Goal: Information Seeking & Learning: Learn about a topic

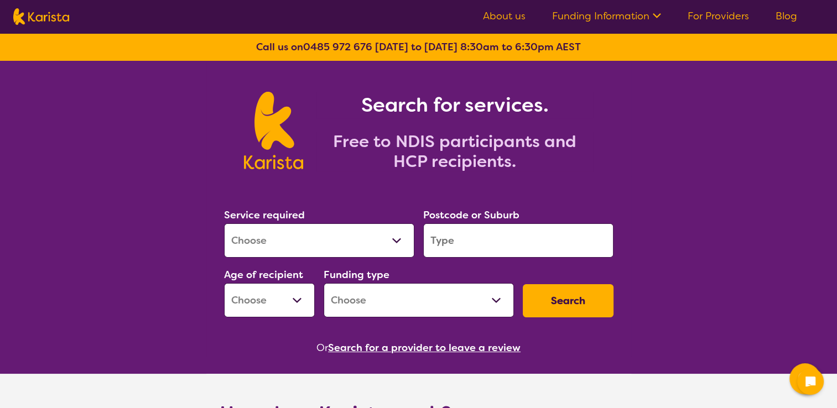
select select "Behaviour support"
click at [224, 223] on select "Allied Health Assistant Assessment ([MEDICAL_DATA] or [MEDICAL_DATA]) Behaviour…" at bounding box center [319, 240] width 190 height 34
select select "NDIS"
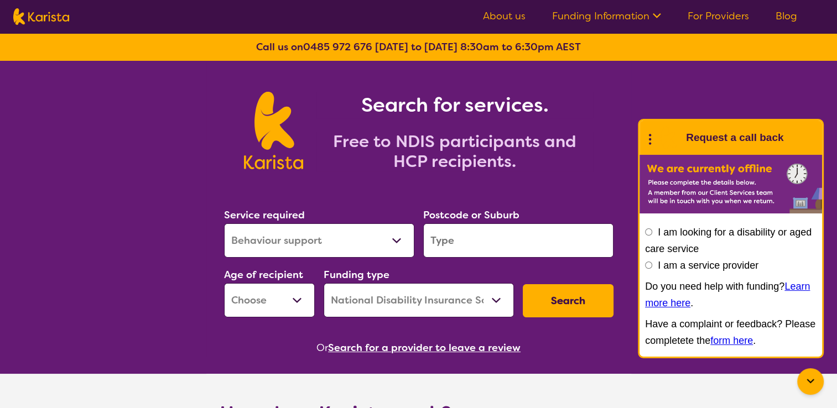
click at [283, 12] on nav "About us Funding Information NDIS - National Disability Insurance Scheme HCP - …" at bounding box center [418, 16] width 837 height 33
click at [805, 375] on icon at bounding box center [810, 381] width 13 height 13
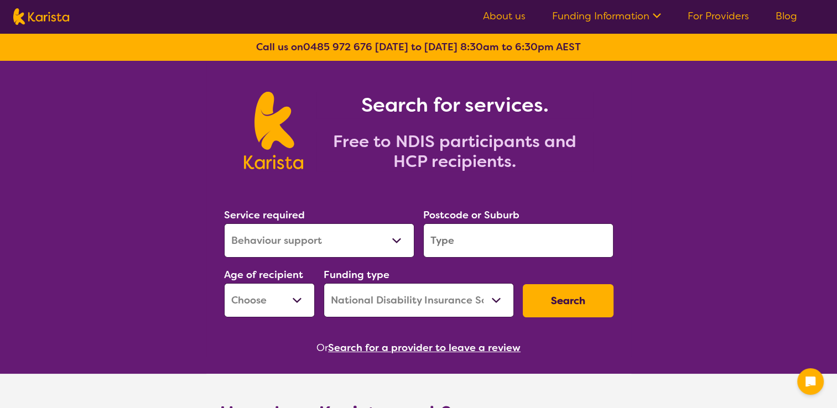
click at [550, 248] on input "search" at bounding box center [518, 240] width 190 height 34
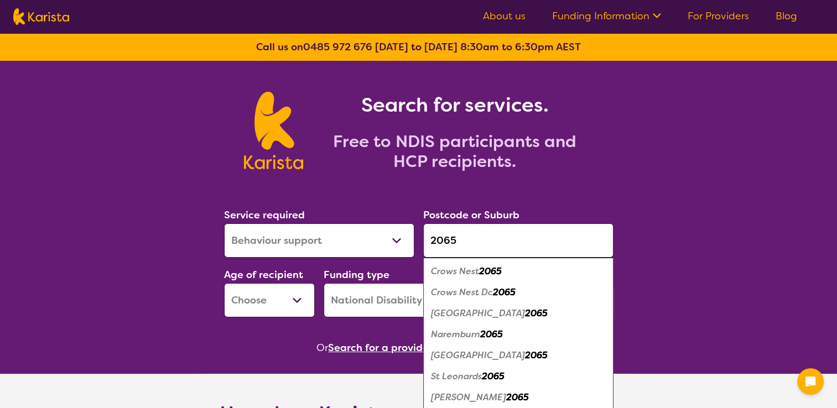
click at [497, 278] on div "Crows Nest 2065" at bounding box center [518, 271] width 179 height 21
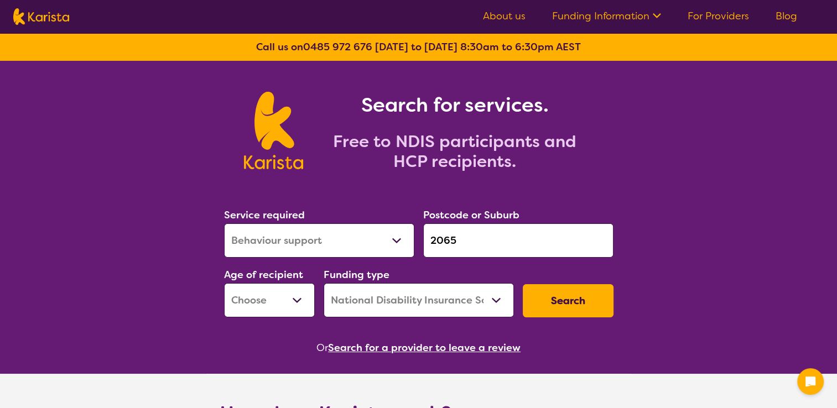
click at [458, 247] on input "2065" at bounding box center [518, 240] width 190 height 34
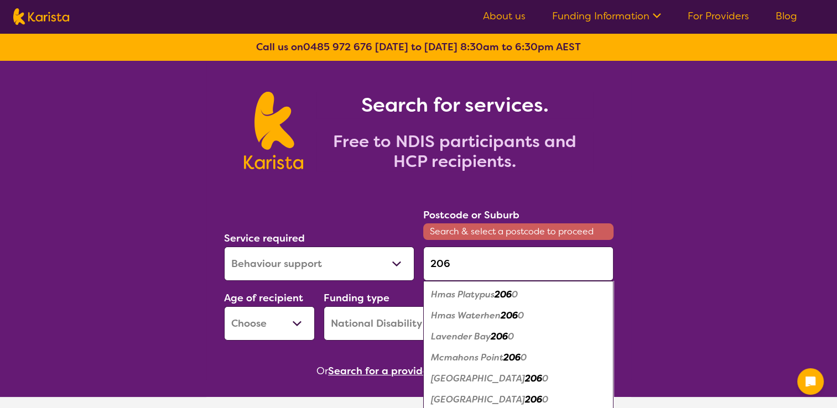
type input "2065"
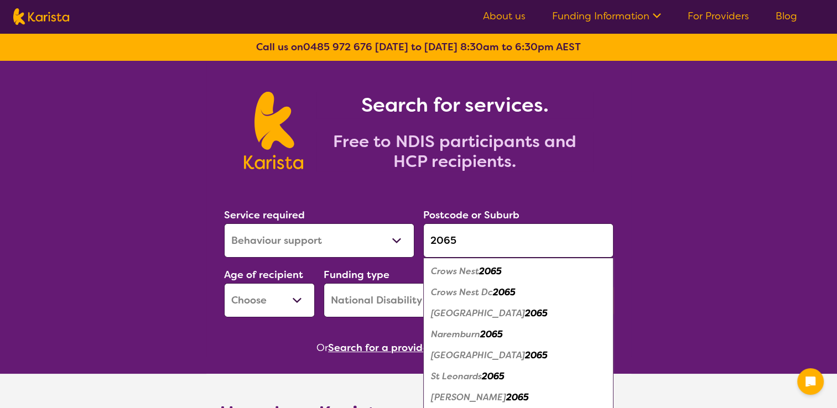
click at [488, 271] on em "2065" at bounding box center [490, 271] width 23 height 12
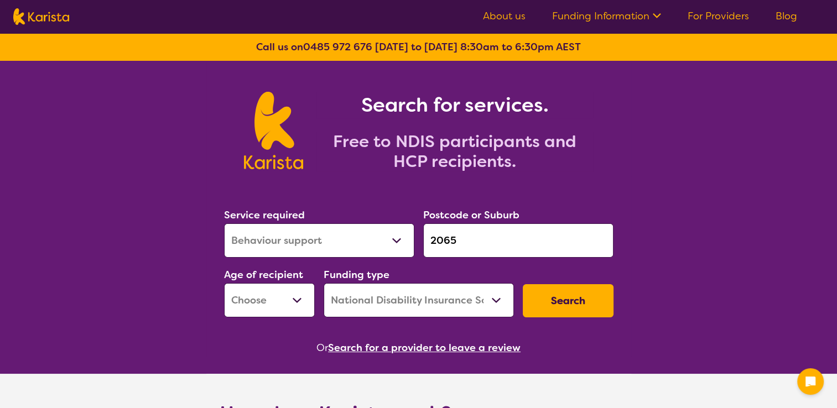
click at [241, 309] on select "Early Childhood - 0 to 9 Child - 10 to 11 Adolescent - 12 to 17 Adult - 18 to 6…" at bounding box center [269, 300] width 91 height 34
select select "CH"
click at [224, 283] on select "Early Childhood - 0 to 9 Child - 10 to 11 Adolescent - 12 to 17 Adult - 18 to 6…" at bounding box center [269, 300] width 91 height 34
click at [577, 312] on button "Search" at bounding box center [568, 300] width 91 height 33
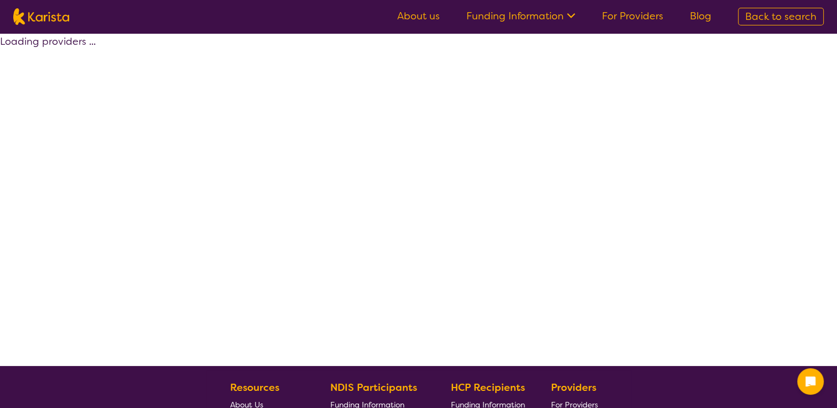
select select "by_score"
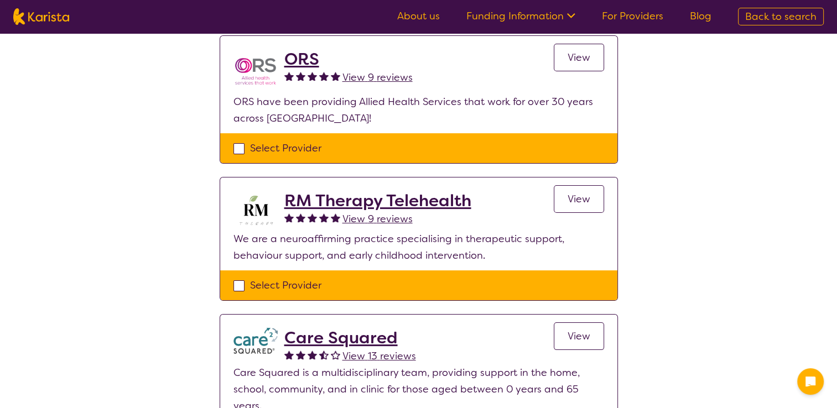
scroll to position [221, 0]
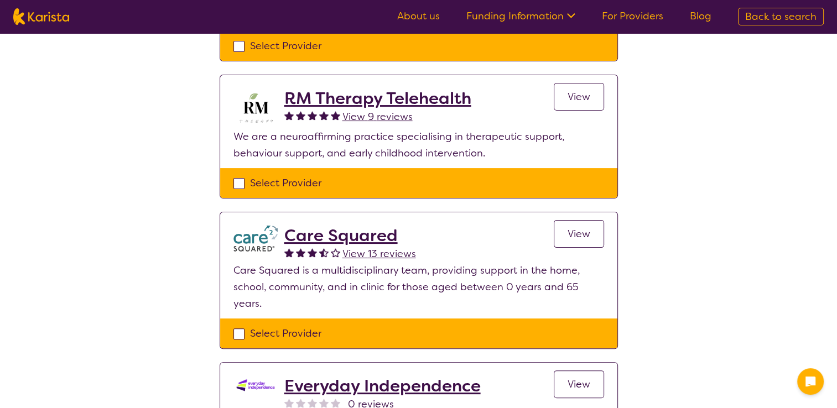
click at [387, 98] on h2 "RM Therapy Telehealth" at bounding box center [377, 98] width 187 height 20
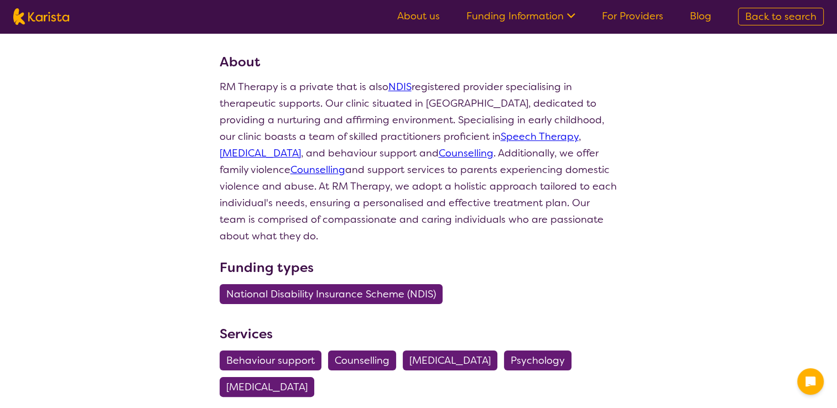
scroll to position [155, 0]
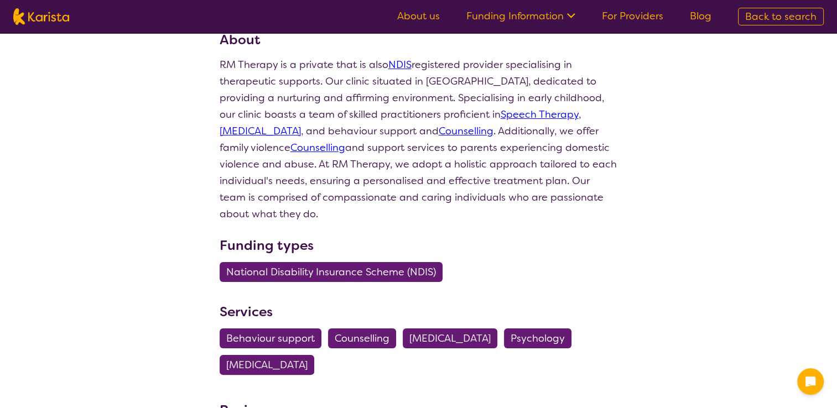
click at [387, 98] on p "RM Therapy is a private that is also NDIS registered provider specialising in t…" at bounding box center [419, 139] width 398 height 166
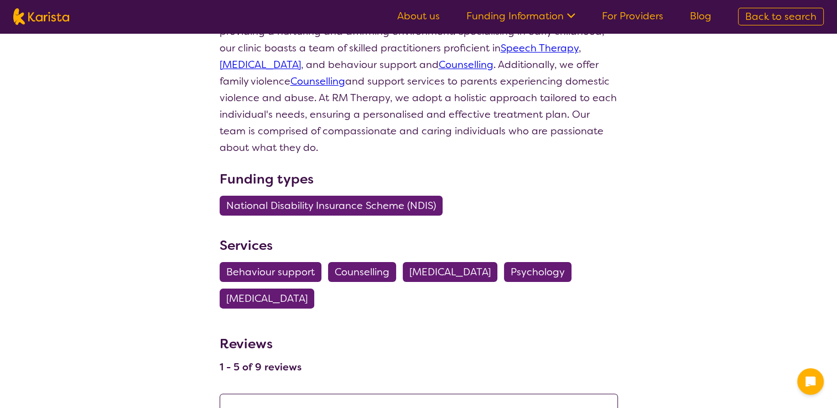
select select "by_score"
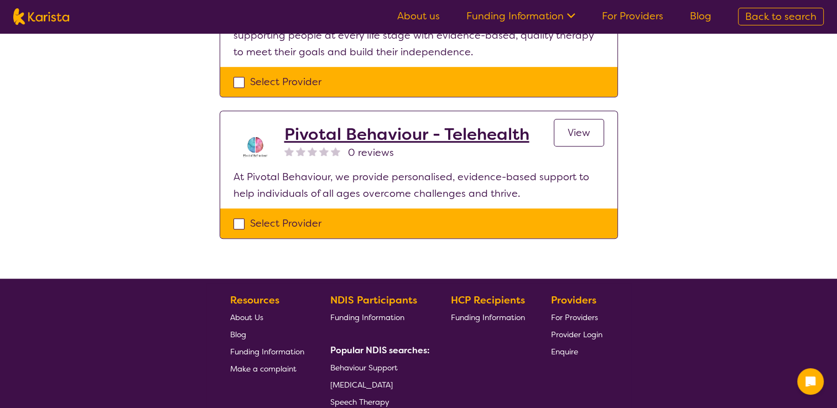
scroll to position [0, 0]
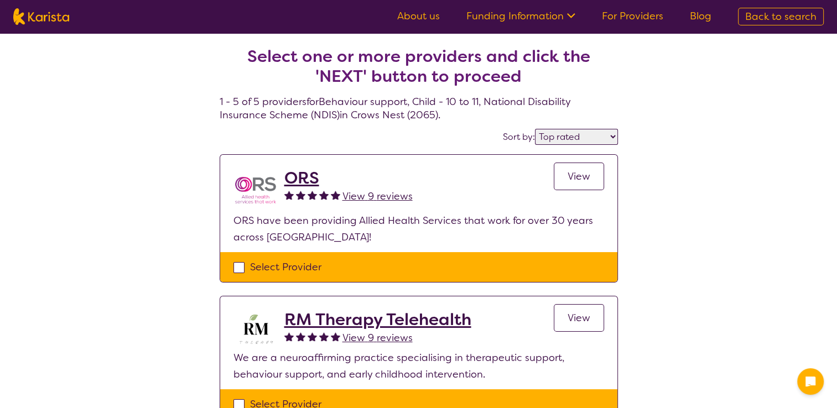
click at [816, 12] on link "Back to search" at bounding box center [781, 17] width 86 height 18
select select "Behaviour support"
select select "CH"
select select "NDIS"
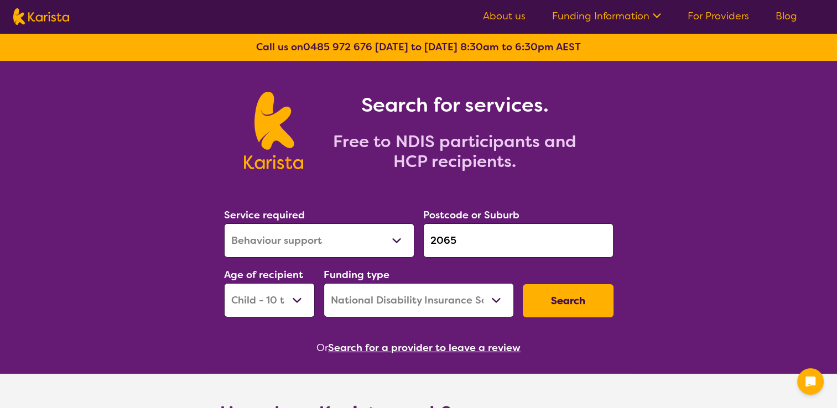
click at [816, 12] on section "About us Funding Information NDIS - National Disability Insurance Scheme HCP - …" at bounding box center [647, 17] width 354 height 18
click at [446, 247] on input "2065" at bounding box center [518, 240] width 190 height 34
click at [454, 247] on input "2065" at bounding box center [518, 240] width 190 height 34
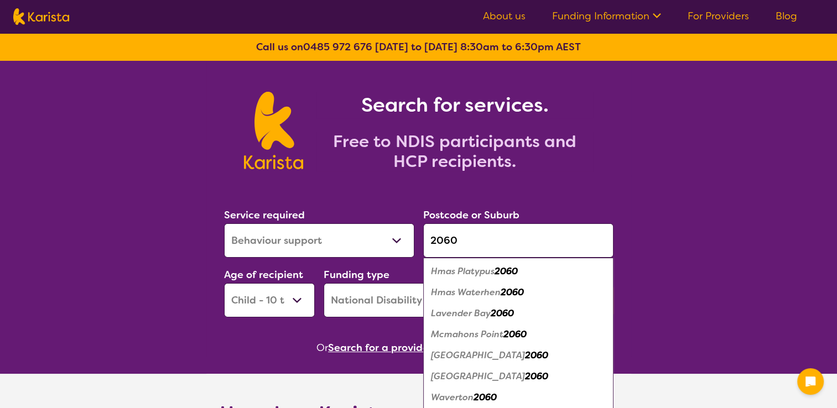
type input "2060"
click at [473, 350] on em "North Sydney" at bounding box center [478, 356] width 94 height 12
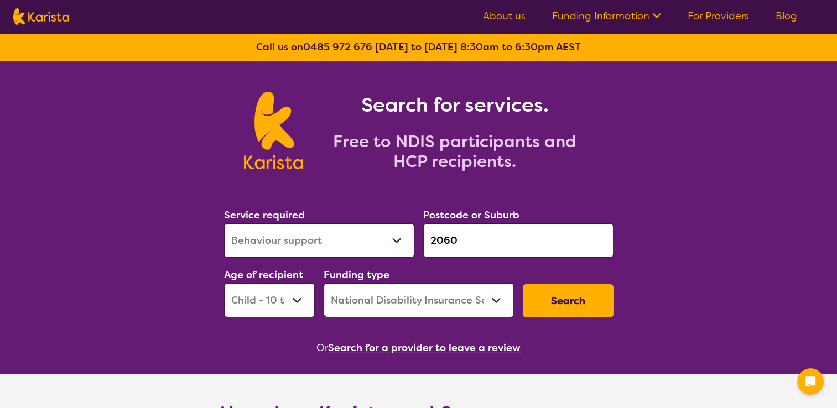
click at [554, 300] on button "Search" at bounding box center [568, 300] width 91 height 33
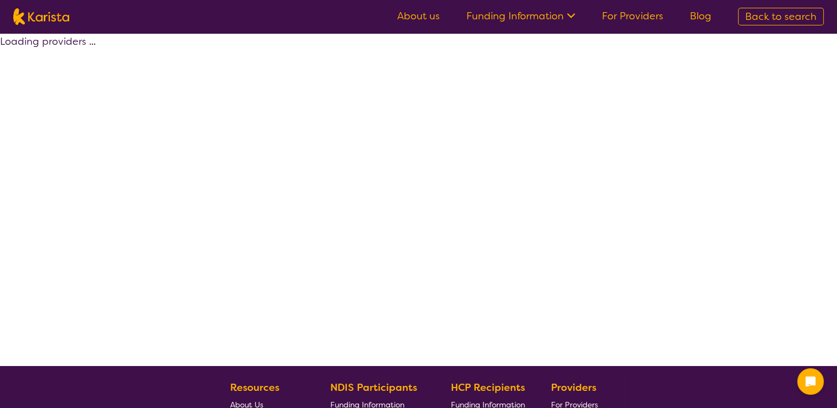
select select "by_score"
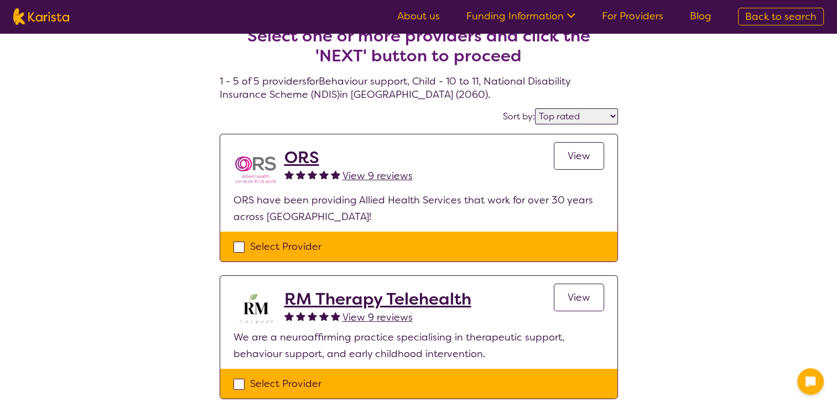
scroll to position [22, 0]
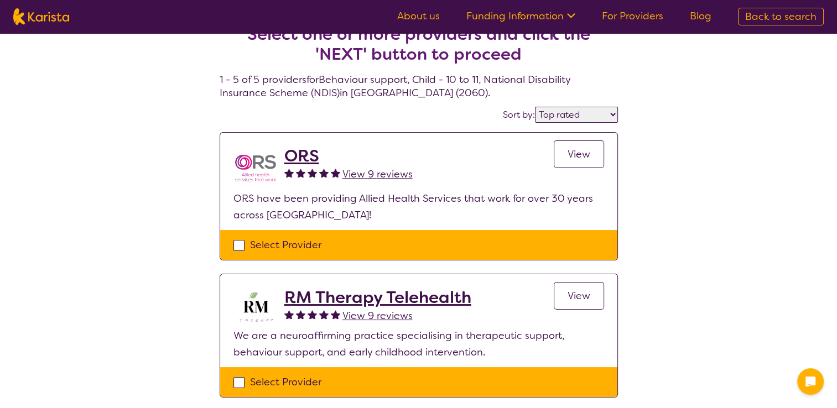
click at [577, 154] on span "View" at bounding box center [578, 154] width 23 height 13
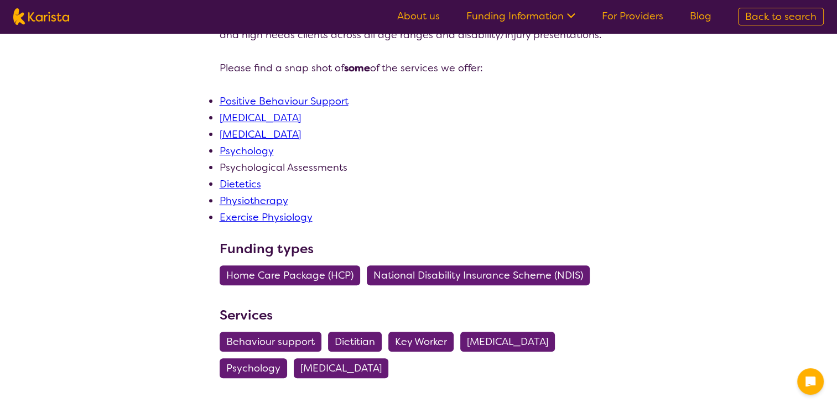
scroll to position [336, 0]
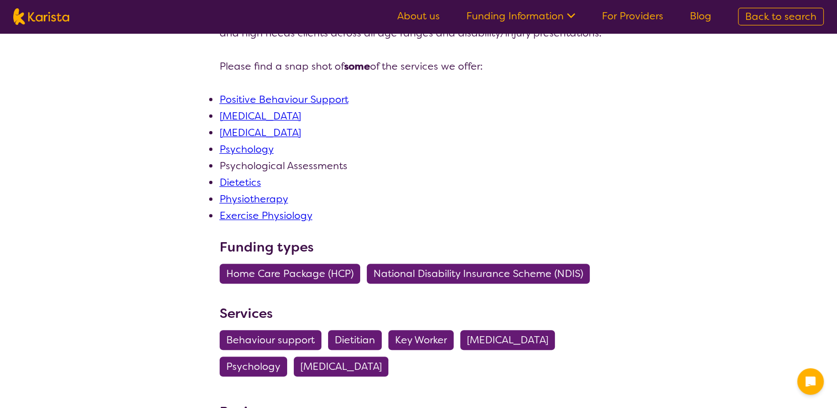
click at [291, 96] on link "Positive Behaviour Support" at bounding box center [284, 99] width 129 height 13
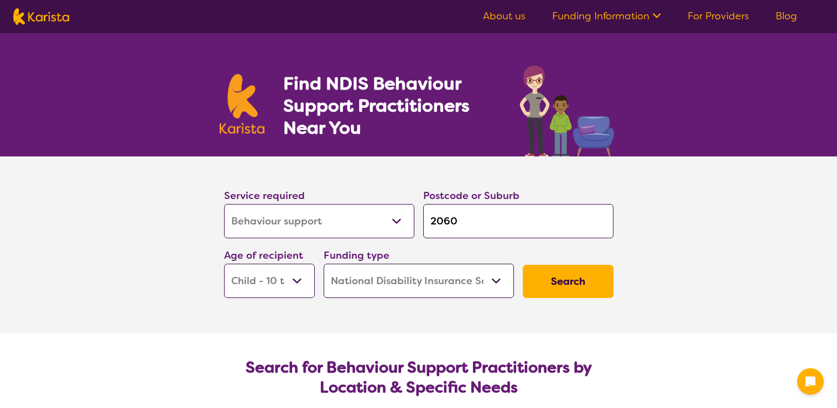
select select "Behaviour support"
select select "CH"
select select "NDIS"
select select "Behaviour support"
select select "CH"
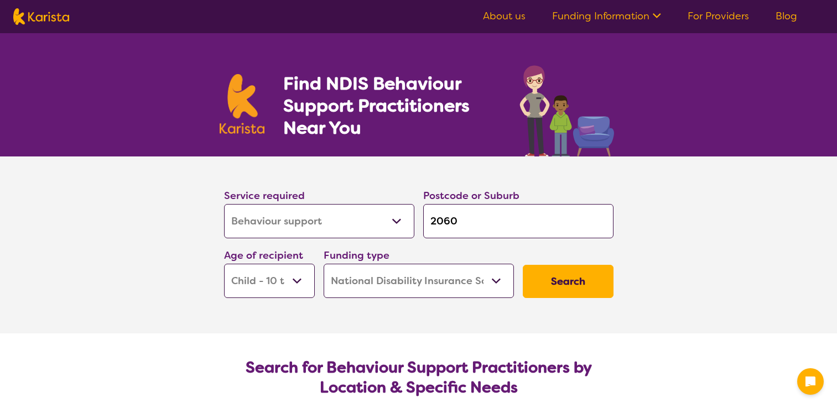
select select "NDIS"
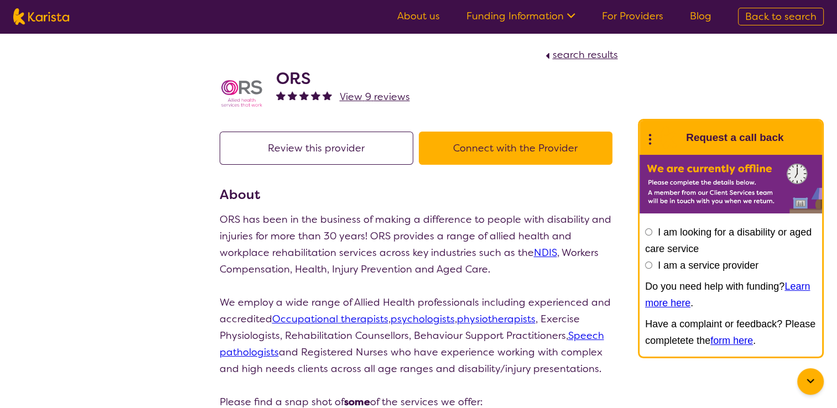
click at [243, 90] on img at bounding box center [242, 93] width 44 height 44
